Goal: Task Accomplishment & Management: Complete application form

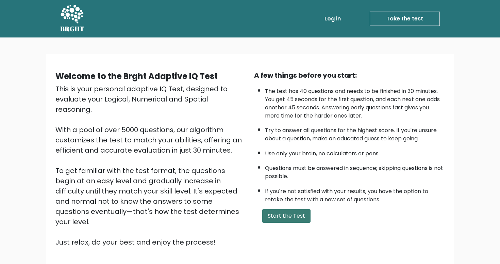
click at [292, 217] on button "Start the Test" at bounding box center [286, 216] width 48 height 14
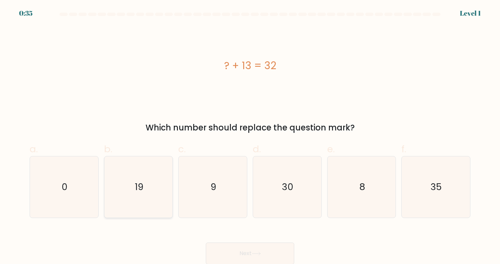
click at [161, 195] on icon "19" at bounding box center [138, 186] width 61 height 61
click at [250, 136] on input "b. 19" at bounding box center [250, 134] width 0 height 4
radio input "true"
click at [232, 253] on button "Next" at bounding box center [250, 253] width 88 height 22
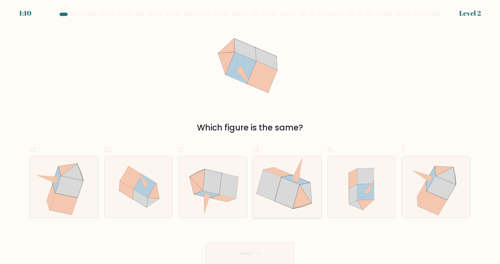
scroll to position [0, 0]
click at [218, 195] on icon at bounding box center [223, 197] width 25 height 7
click at [250, 136] on input "c." at bounding box center [250, 134] width 0 height 4
radio input "true"
click at [236, 252] on button "Next" at bounding box center [250, 253] width 88 height 22
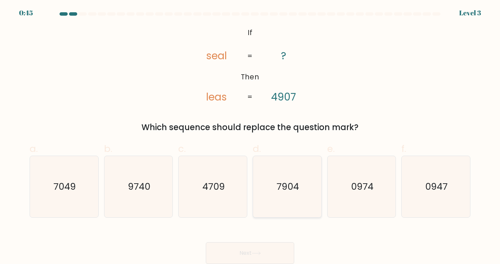
click at [271, 176] on icon "7904" at bounding box center [287, 186] width 61 height 61
click at [250, 136] on input "d. 7904" at bounding box center [250, 134] width 0 height 4
radio input "true"
click at [236, 251] on button "Next" at bounding box center [250, 253] width 88 height 22
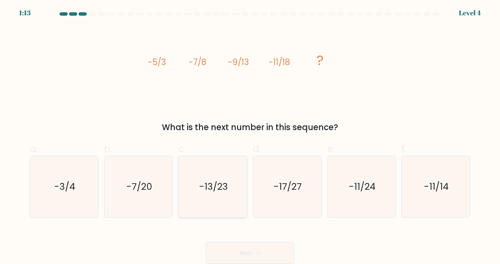
click at [206, 183] on text "-13/23" at bounding box center [213, 186] width 29 height 13
click at [250, 136] on input "c. -13/23" at bounding box center [250, 134] width 0 height 4
radio input "true"
click at [263, 245] on button "Next" at bounding box center [250, 253] width 88 height 22
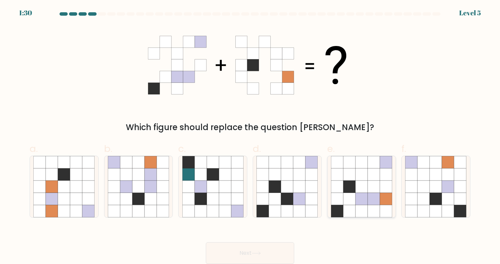
click at [356, 203] on icon at bounding box center [362, 199] width 12 height 12
click at [250, 136] on input "e." at bounding box center [250, 134] width 0 height 4
radio input "true"
click at [246, 245] on button "Next" at bounding box center [250, 253] width 88 height 22
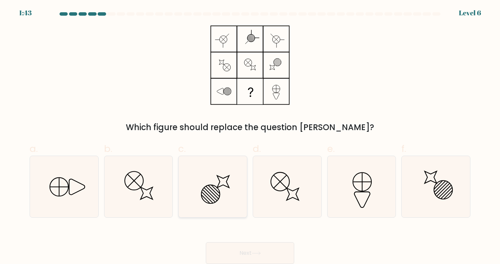
click at [223, 188] on icon at bounding box center [212, 186] width 61 height 61
click at [250, 136] on input "c." at bounding box center [250, 134] width 0 height 4
radio input "true"
click at [245, 251] on button "Next" at bounding box center [250, 253] width 88 height 22
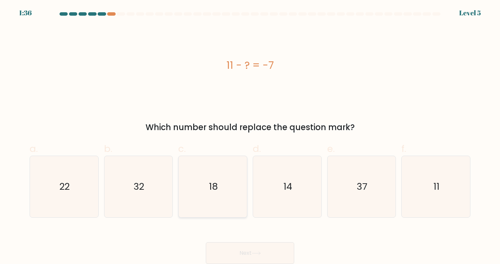
click at [208, 186] on icon "18" at bounding box center [212, 186] width 61 height 61
click at [250, 136] on input "c. 18" at bounding box center [250, 134] width 0 height 4
radio input "true"
click at [227, 253] on button "Next" at bounding box center [250, 253] width 88 height 22
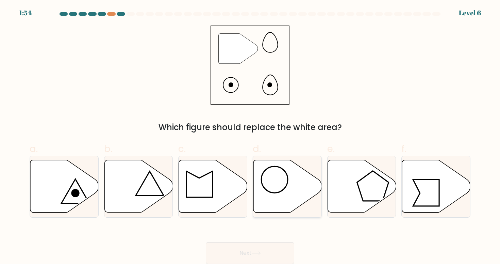
click at [276, 188] on icon at bounding box center [287, 186] width 68 height 52
click at [250, 136] on input "d." at bounding box center [250, 134] width 0 height 4
radio input "true"
click at [243, 249] on button "Next" at bounding box center [250, 253] width 88 height 22
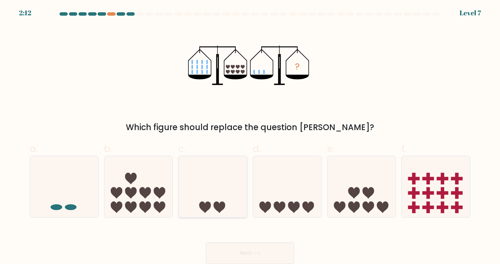
click at [212, 184] on icon at bounding box center [213, 186] width 68 height 56
click at [250, 136] on input "c." at bounding box center [250, 134] width 0 height 4
radio input "true"
click at [254, 256] on button "Next" at bounding box center [250, 253] width 88 height 22
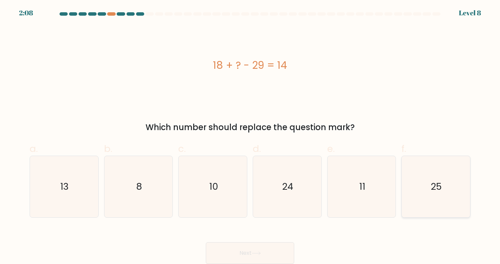
click at [440, 191] on icon "25" at bounding box center [435, 186] width 61 height 61
click at [250, 136] on input "f. 25" at bounding box center [250, 134] width 0 height 4
radio input "true"
click at [271, 246] on button "Next" at bounding box center [250, 253] width 88 height 22
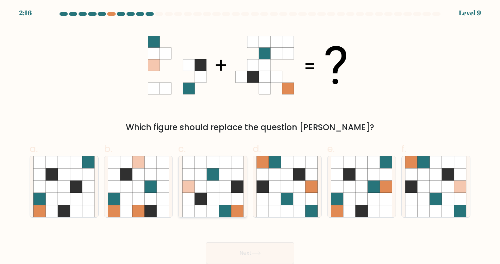
click at [227, 191] on icon at bounding box center [225, 186] width 12 height 12
click at [250, 136] on input "c." at bounding box center [250, 134] width 0 height 4
radio input "true"
click at [227, 252] on button "Next" at bounding box center [250, 253] width 88 height 22
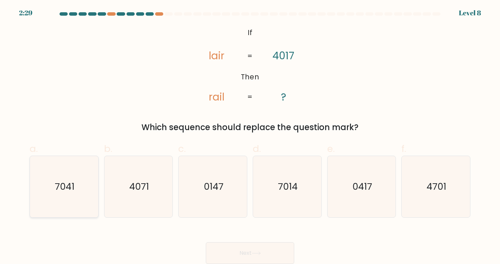
click at [77, 187] on icon "7041" at bounding box center [63, 186] width 61 height 61
click at [250, 136] on input "a. 7041" at bounding box center [250, 134] width 0 height 4
radio input "true"
click at [297, 196] on icon "7014" at bounding box center [287, 186] width 61 height 61
click at [250, 136] on input "d. 7014" at bounding box center [250, 134] width 0 height 4
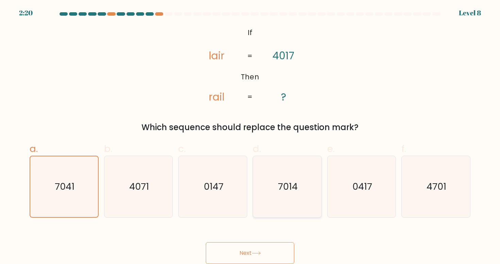
radio input "true"
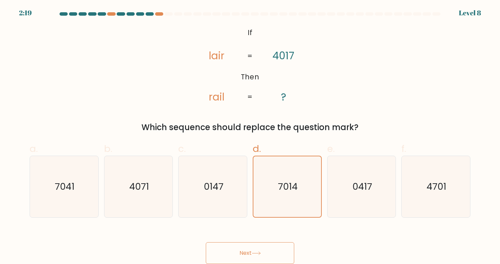
click at [255, 251] on icon at bounding box center [256, 253] width 9 height 4
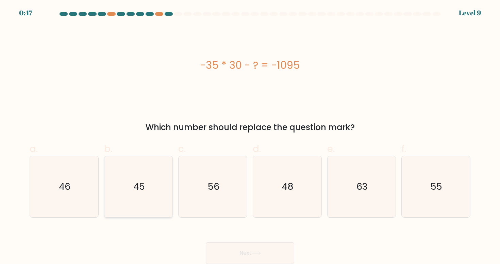
click at [141, 184] on text "45" at bounding box center [139, 186] width 12 height 13
click at [250, 136] on input "b. 45" at bounding box center [250, 134] width 0 height 4
radio input "true"
click at [262, 251] on button "Next" at bounding box center [250, 253] width 88 height 22
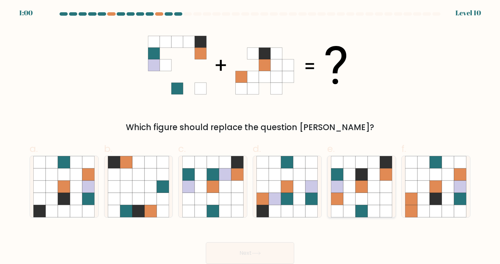
click at [344, 190] on icon at bounding box center [349, 186] width 12 height 12
click at [250, 136] on input "e." at bounding box center [250, 134] width 0 height 4
radio input "true"
click at [265, 251] on button "Next" at bounding box center [250, 253] width 88 height 22
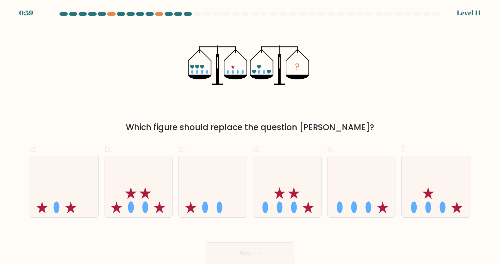
click at [265, 250] on button "Next" at bounding box center [250, 253] width 88 height 22
click at [231, 186] on icon at bounding box center [213, 186] width 68 height 56
click at [250, 136] on input "c." at bounding box center [250, 134] width 0 height 4
radio input "true"
click at [243, 256] on button "Next" at bounding box center [250, 253] width 88 height 22
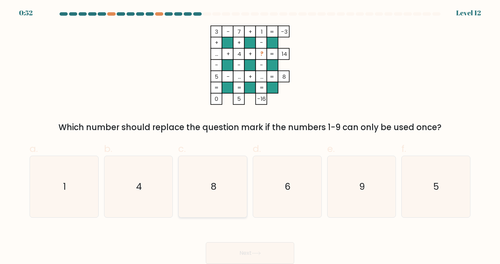
click at [199, 186] on icon "8" at bounding box center [212, 186] width 61 height 61
click at [250, 136] on input "c. 8" at bounding box center [250, 134] width 0 height 4
radio input "true"
click at [247, 250] on button "Next" at bounding box center [250, 253] width 88 height 22
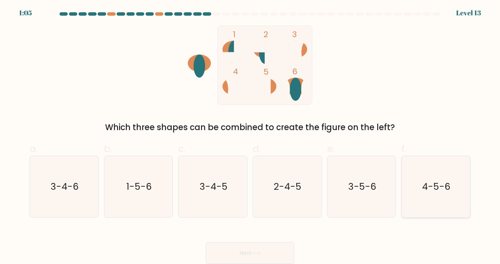
click at [455, 195] on icon "4-5-6" at bounding box center [435, 186] width 61 height 61
click at [250, 136] on input "f. 4-5-6" at bounding box center [250, 134] width 0 height 4
radio input "true"
click at [228, 43] on ellipse at bounding box center [234, 48] width 23 height 17
click at [138, 191] on text "1-5-6" at bounding box center [139, 186] width 26 height 13
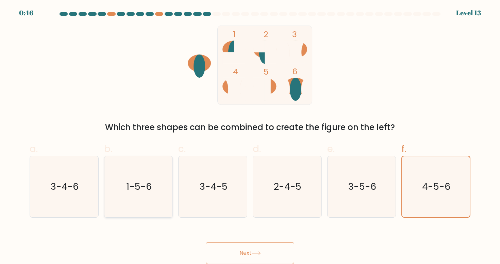
click at [250, 136] on input "b. 1-5-6" at bounding box center [250, 134] width 0 height 4
radio input "true"
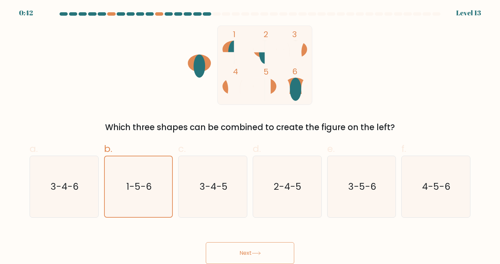
click at [244, 251] on button "Next" at bounding box center [250, 253] width 88 height 22
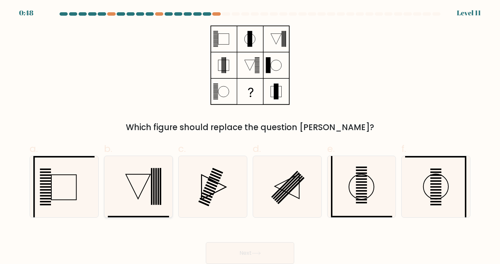
click at [125, 193] on icon at bounding box center [138, 186] width 61 height 61
click at [250, 136] on input "b." at bounding box center [250, 134] width 0 height 4
radio input "true"
click at [153, 232] on div "Next" at bounding box center [250, 245] width 449 height 38
click at [240, 251] on button "Next" at bounding box center [250, 253] width 88 height 22
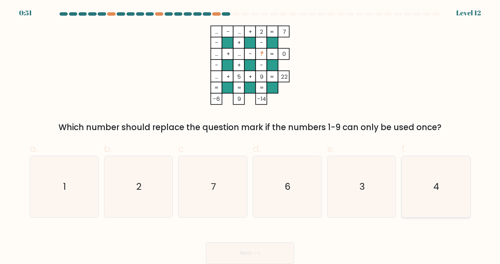
click at [455, 176] on icon "4" at bounding box center [435, 186] width 61 height 61
click at [250, 136] on input "f. 4" at bounding box center [250, 134] width 0 height 4
radio input "true"
click at [240, 253] on button "Next" at bounding box center [250, 253] width 88 height 22
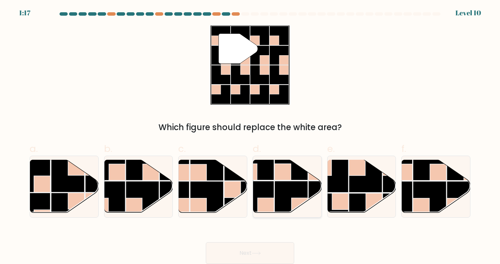
click at [289, 177] on rect at bounding box center [283, 172] width 16 height 16
click at [250, 136] on input "d." at bounding box center [250, 134] width 0 height 4
radio input "true"
click at [240, 251] on button "Next" at bounding box center [250, 253] width 88 height 22
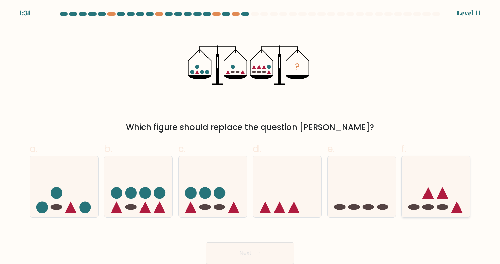
click at [444, 180] on icon at bounding box center [436, 186] width 68 height 56
click at [250, 136] on input "f." at bounding box center [250, 134] width 0 height 4
radio input "true"
click at [263, 248] on button "Next" at bounding box center [250, 253] width 88 height 22
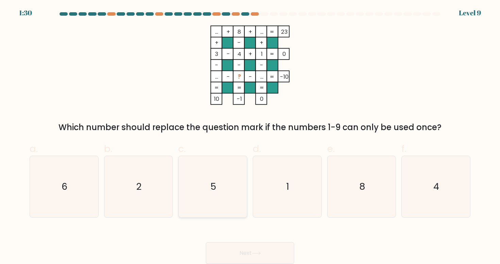
click at [228, 179] on icon "5" at bounding box center [212, 186] width 61 height 61
click at [250, 136] on input "c. 5" at bounding box center [250, 134] width 0 height 4
radio input "true"
click at [252, 259] on button "Next" at bounding box center [250, 253] width 88 height 22
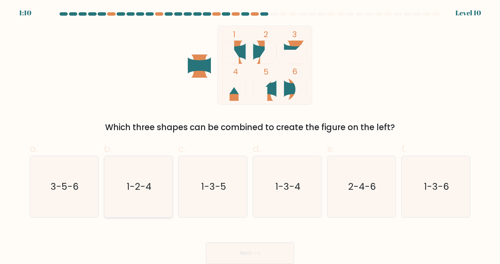
click at [157, 182] on icon "1-2-4" at bounding box center [138, 186] width 61 height 61
click at [250, 136] on input "b. 1-2-4" at bounding box center [250, 134] width 0 height 4
radio input "true"
click at [239, 252] on button "Next" at bounding box center [250, 253] width 88 height 22
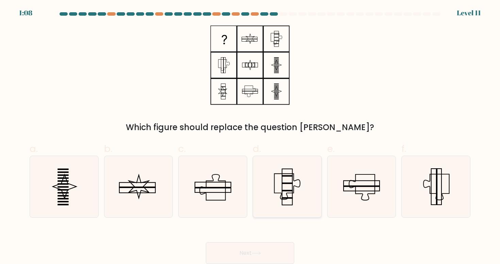
click at [293, 172] on rect at bounding box center [287, 187] width 10 height 36
click at [250, 136] on input "d." at bounding box center [250, 134] width 0 height 4
radio input "true"
click at [269, 248] on button "Next" at bounding box center [250, 253] width 88 height 22
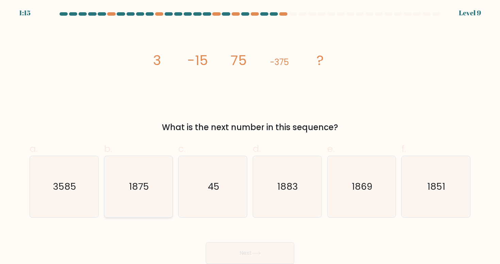
click at [147, 178] on icon "1875" at bounding box center [138, 186] width 61 height 61
click at [250, 136] on input "b. 1875" at bounding box center [250, 134] width 0 height 4
radio input "true"
click at [233, 247] on button "Next" at bounding box center [250, 253] width 88 height 22
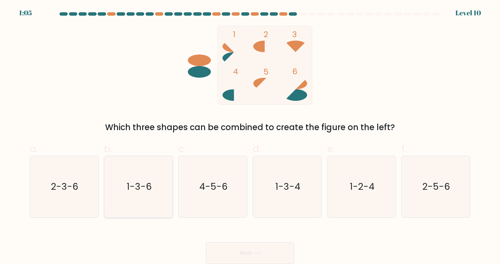
click at [157, 208] on icon "1-3-6" at bounding box center [138, 186] width 61 height 61
click at [250, 136] on input "b. 1-3-6" at bounding box center [250, 134] width 0 height 4
radio input "true"
click at [236, 247] on button "Next" at bounding box center [250, 253] width 88 height 22
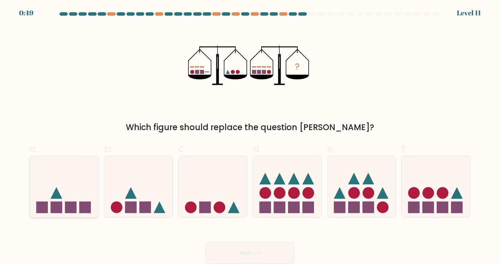
click at [78, 200] on icon at bounding box center [64, 186] width 68 height 56
click at [250, 136] on input "a." at bounding box center [250, 134] width 0 height 4
radio input "true"
click at [257, 254] on icon at bounding box center [256, 253] width 9 height 4
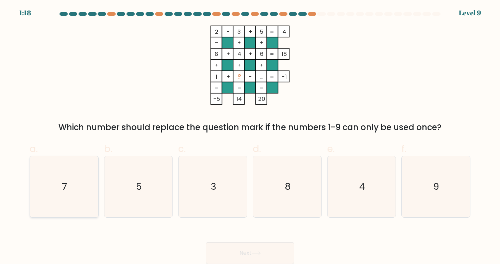
click at [60, 202] on icon "7" at bounding box center [63, 186] width 61 height 61
click at [250, 136] on input "a. 7" at bounding box center [250, 134] width 0 height 4
radio input "true"
click at [261, 251] on button "Next" at bounding box center [250, 253] width 88 height 22
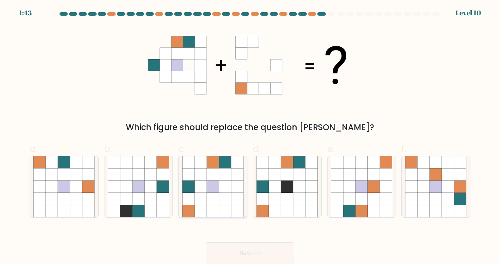
click at [222, 173] on icon at bounding box center [225, 174] width 12 height 12
click at [250, 136] on input "c." at bounding box center [250, 134] width 0 height 4
radio input "true"
click at [227, 250] on button "Next" at bounding box center [250, 253] width 88 height 22
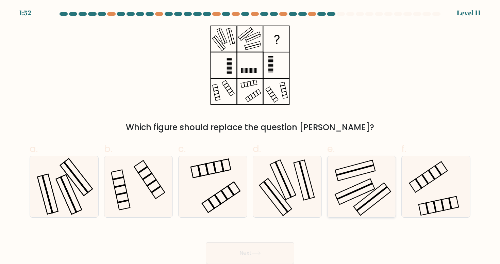
click at [342, 173] on icon at bounding box center [361, 186] width 61 height 61
click at [250, 136] on input "e." at bounding box center [250, 134] width 0 height 4
radio input "true"
click at [251, 249] on button "Next" at bounding box center [250, 253] width 88 height 22
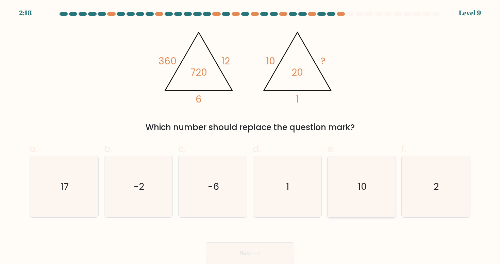
click at [365, 164] on icon "10" at bounding box center [361, 186] width 61 height 61
click at [250, 136] on input "e. 10" at bounding box center [250, 134] width 0 height 4
radio input "true"
click at [264, 250] on button "Next" at bounding box center [250, 253] width 88 height 22
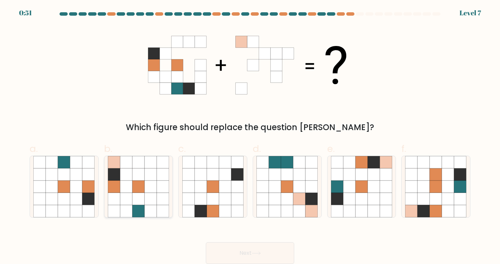
click at [121, 179] on icon at bounding box center [126, 174] width 12 height 12
click at [250, 136] on input "b." at bounding box center [250, 134] width 0 height 4
radio input "true"
click at [208, 247] on button "Next" at bounding box center [250, 253] width 88 height 22
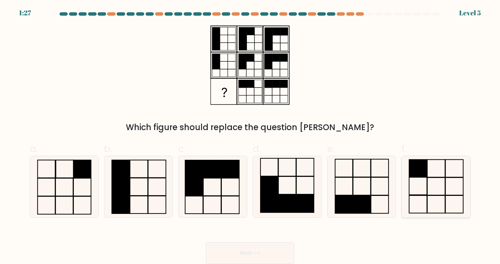
click at [446, 183] on rect at bounding box center [455, 186] width 18 height 18
click at [250, 136] on input "f." at bounding box center [250, 134] width 0 height 4
radio input "true"
click at [252, 250] on button "Next" at bounding box center [250, 253] width 88 height 22
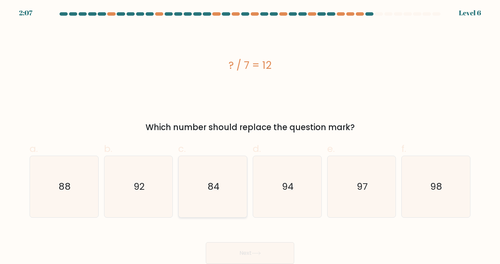
click at [205, 177] on icon "84" at bounding box center [212, 186] width 61 height 61
click at [250, 136] on input "c. 84" at bounding box center [250, 134] width 0 height 4
radio input "true"
click at [240, 254] on button "Next" at bounding box center [250, 253] width 88 height 22
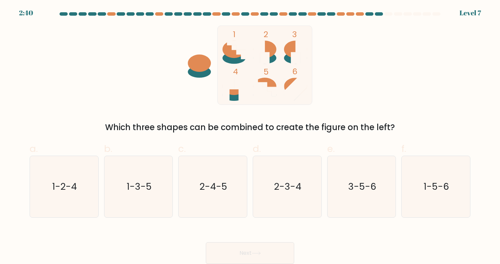
click at [242, 57] on icon at bounding box center [239, 52] width 14 height 14
click at [267, 50] on ellipse at bounding box center [264, 48] width 23 height 17
click at [306, 187] on icon "2-3-4" at bounding box center [287, 186] width 61 height 61
click at [250, 136] on input "d. 2-3-4" at bounding box center [250, 134] width 0 height 4
radio input "true"
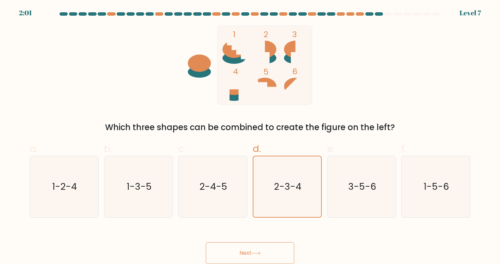
click at [258, 254] on icon at bounding box center [256, 253] width 9 height 4
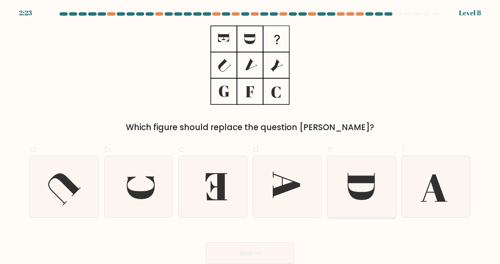
click at [350, 182] on icon at bounding box center [361, 186] width 27 height 27
click at [250, 136] on input "e." at bounding box center [250, 134] width 0 height 4
radio input "true"
click at [257, 244] on button "Next" at bounding box center [250, 253] width 88 height 22
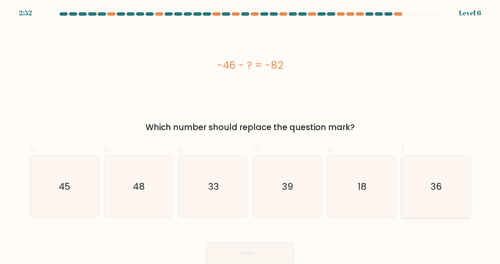
click at [451, 170] on icon "36" at bounding box center [435, 186] width 61 height 61
click at [250, 136] on input "f. 36" at bounding box center [250, 134] width 0 height 4
radio input "true"
click at [255, 246] on button "Next" at bounding box center [250, 253] width 88 height 22
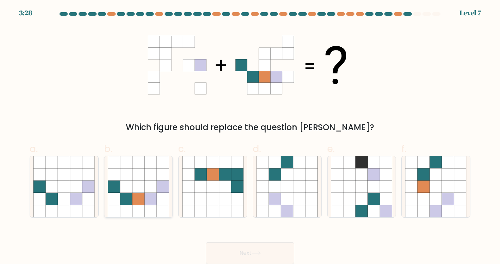
click at [105, 200] on div at bounding box center [138, 186] width 69 height 62
click at [250, 136] on input "b." at bounding box center [250, 134] width 0 height 4
radio input "true"
click at [242, 249] on button "Next" at bounding box center [250, 253] width 88 height 22
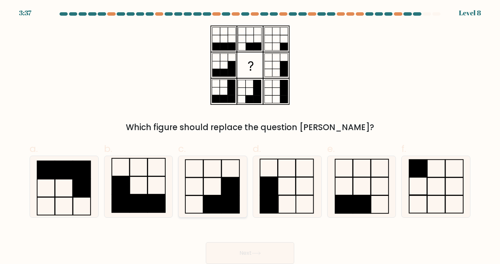
click at [238, 204] on rect at bounding box center [231, 204] width 18 height 18
click at [250, 136] on input "c." at bounding box center [250, 134] width 0 height 4
radio input "true"
click at [247, 244] on button "Next" at bounding box center [250, 253] width 88 height 22
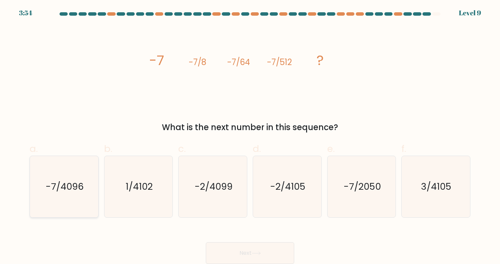
click at [80, 198] on icon "-7/4096" at bounding box center [63, 186] width 61 height 61
click at [250, 136] on input "a. -7/4096" at bounding box center [250, 134] width 0 height 4
radio input "true"
click at [239, 249] on button "Next" at bounding box center [250, 253] width 88 height 22
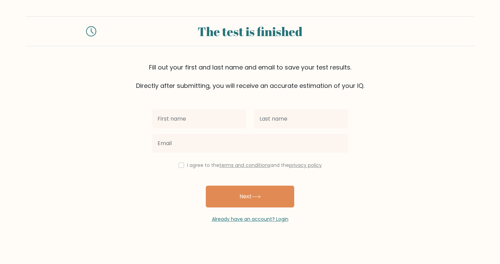
click at [200, 118] on input "text" at bounding box center [199, 118] width 94 height 19
type input "Nirvi"
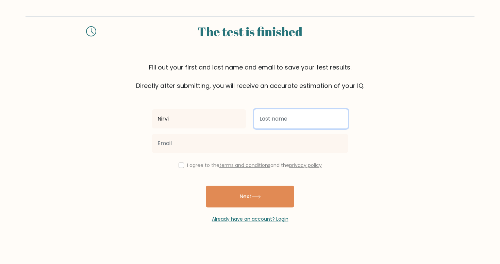
click at [285, 122] on input "text" at bounding box center [301, 118] width 94 height 19
type input "Shah"
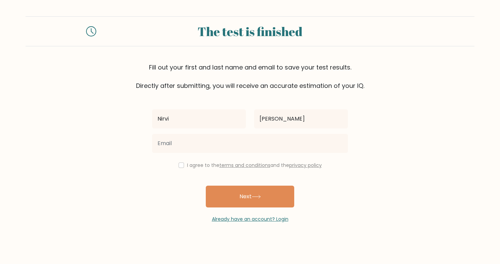
click at [177, 167] on div "I agree to the terms and conditions and the privacy policy" at bounding box center [250, 165] width 204 height 8
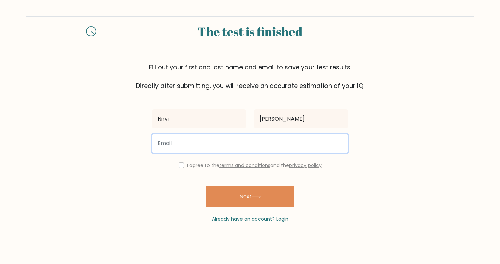
click at [197, 142] on input "email" at bounding box center [250, 143] width 196 height 19
type input "nshah33@yahoo.com"
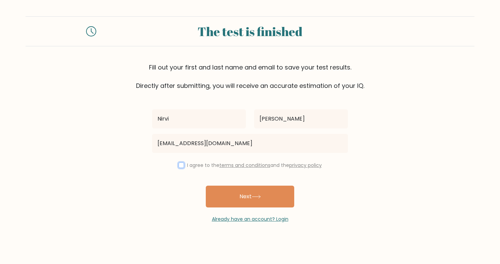
click at [180, 166] on input "checkbox" at bounding box center [181, 164] width 5 height 5
checkbox input "true"
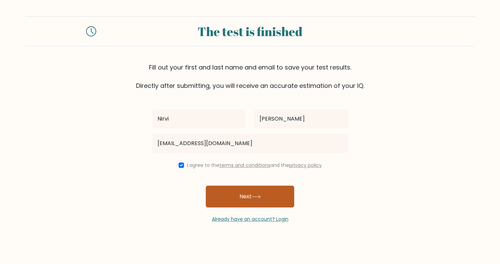
click at [241, 201] on button "Next" at bounding box center [250, 196] width 88 height 22
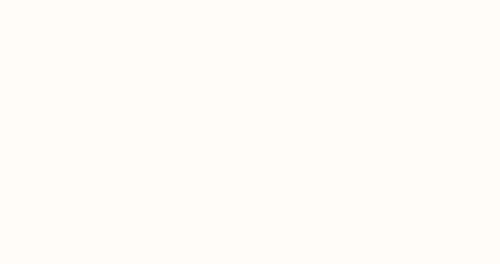
select select "US"
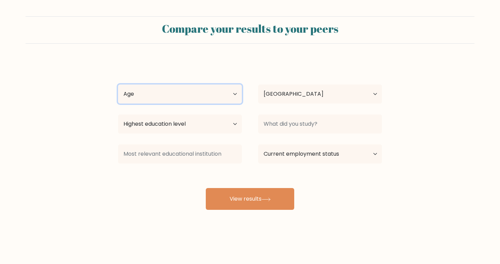
click at [201, 88] on select "Age Under 18 years old 18-24 years old 25-34 years old 35-44 years old 45-54 ye…" at bounding box center [180, 93] width 124 height 19
select select "45_54"
click at [118, 84] on select "Age Under 18 years old 18-24 years old 25-34 years old 35-44 years old 45-54 ye…" at bounding box center [180, 93] width 124 height 19
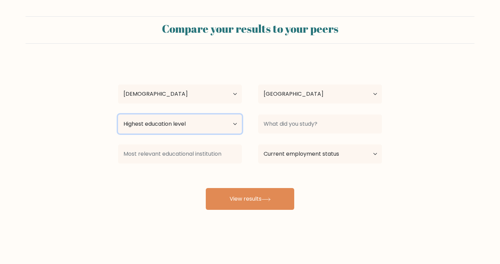
click at [171, 129] on select "Highest education level No schooling Primary Lower Secondary Upper Secondary Oc…" at bounding box center [180, 123] width 124 height 19
select select "masters_degree"
click at [118, 114] on select "Highest education level No schooling Primary Lower Secondary Upper Secondary Oc…" at bounding box center [180, 123] width 124 height 19
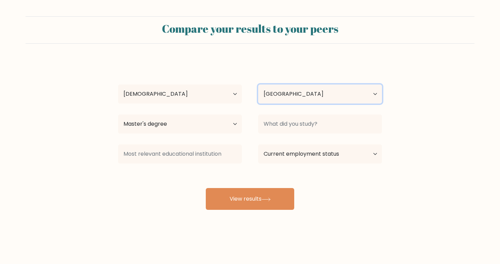
click at [301, 92] on select "Country Afghanistan Albania Algeria American Samoa Andorra Angola Anguilla Anta…" at bounding box center [320, 93] width 124 height 19
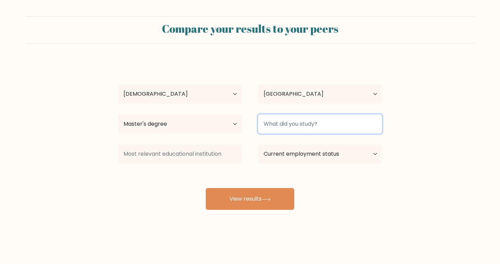
click at [312, 122] on input at bounding box center [320, 123] width 124 height 19
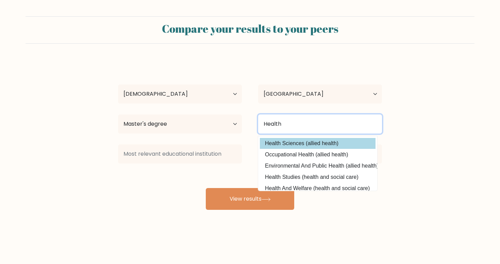
type input "Health"
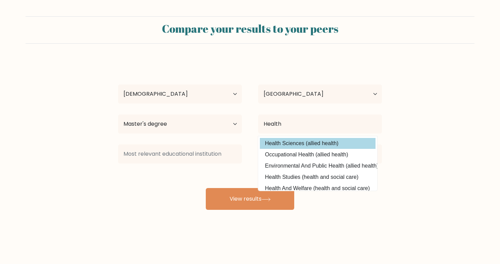
click at [288, 146] on div "Nirvi Shah Age Under 18 years old 18-24 years old 25-34 years old 35-44 years o…" at bounding box center [250, 135] width 272 height 150
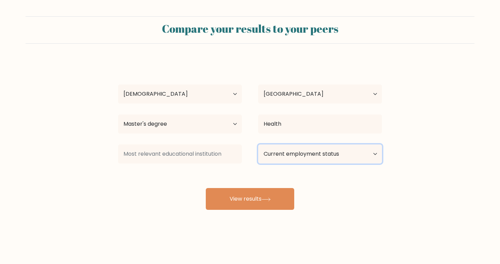
click at [281, 158] on select "Current employment status Employed Student Retired Other / prefer not to answer" at bounding box center [320, 153] width 124 height 19
select select "other"
click at [258, 144] on select "Current employment status Employed Student Retired Other / prefer not to answer" at bounding box center [320, 153] width 124 height 19
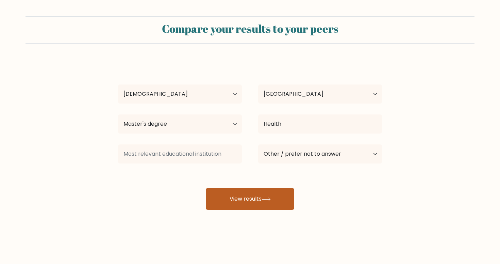
click at [256, 199] on button "View results" at bounding box center [250, 199] width 88 height 22
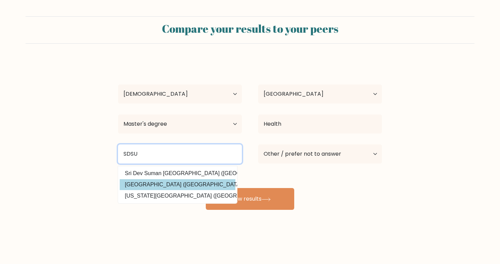
type input "SDSU"
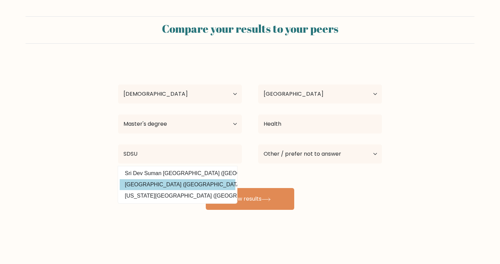
click at [165, 188] on div "Nirvi Shah Age Under 18 years old 18-24 years old 25-34 years old 35-44 years o…" at bounding box center [250, 135] width 272 height 150
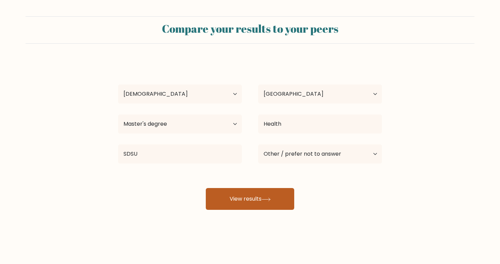
click at [237, 200] on button "View results" at bounding box center [250, 199] width 88 height 22
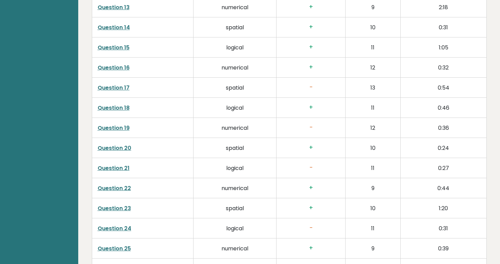
scroll to position [1331, 0]
